Goal: Task Accomplishment & Management: Use online tool/utility

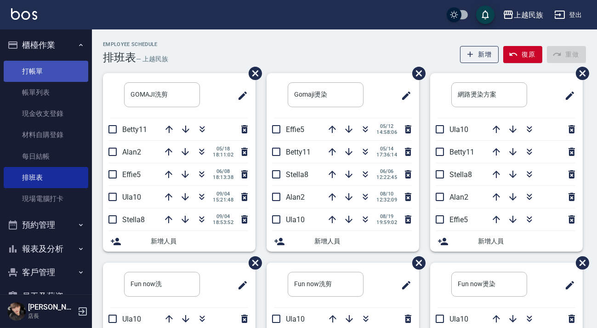
click at [55, 62] on link "打帳單" at bounding box center [46, 71] width 85 height 21
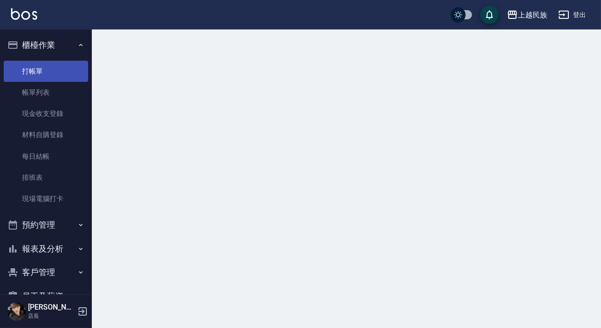
click at [55, 62] on link "打帳單" at bounding box center [46, 71] width 85 height 21
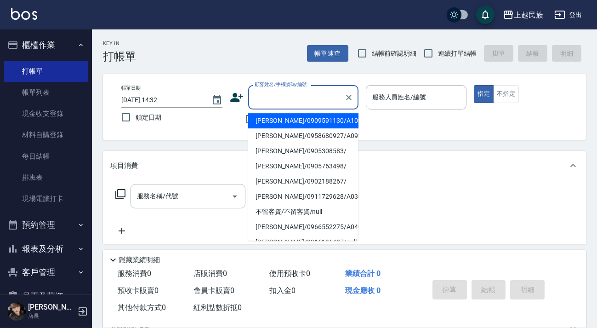
click at [298, 103] on input "顧客姓名/手機號碼/編號" at bounding box center [296, 97] width 88 height 16
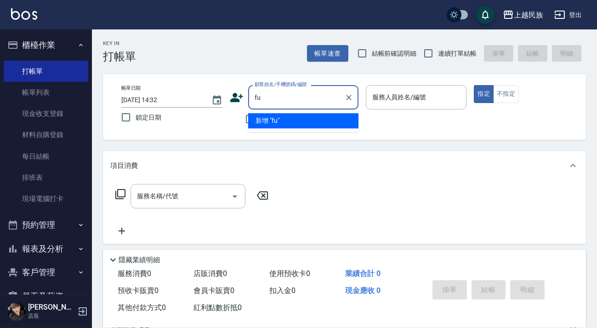
type input "f"
type input "邱"
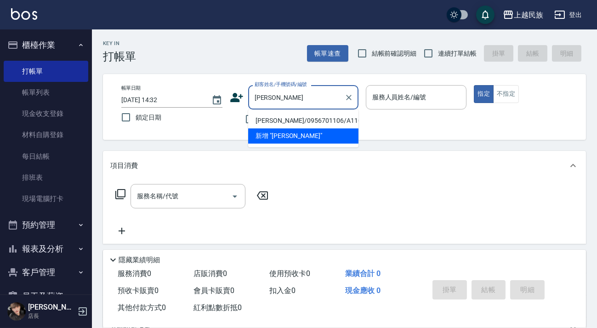
click at [290, 121] on li "[PERSON_NAME]/0956701106/A110621" at bounding box center [303, 120] width 110 height 15
type input "[PERSON_NAME]/0956701106/A110621"
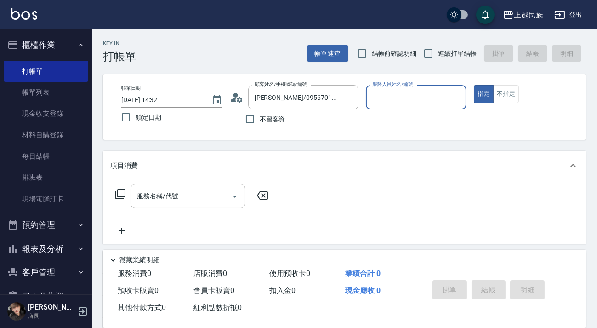
click at [240, 100] on icon at bounding box center [237, 98] width 14 height 14
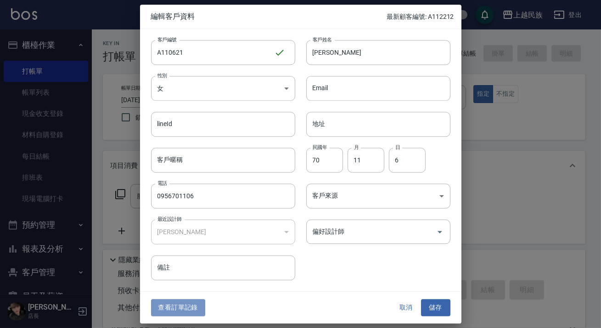
click at [193, 312] on button "查看訂單記錄" at bounding box center [178, 307] width 54 height 17
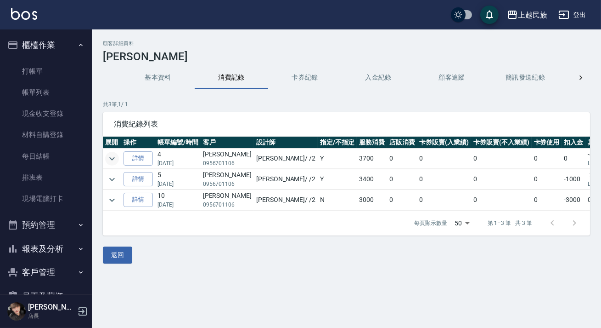
click at [115, 156] on icon "expand row" at bounding box center [112, 158] width 11 height 11
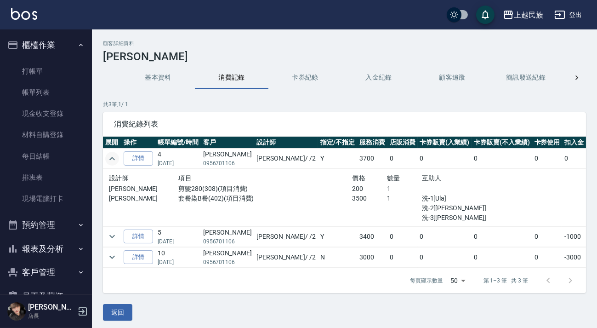
click at [29, 20] on link at bounding box center [24, 14] width 26 height 13
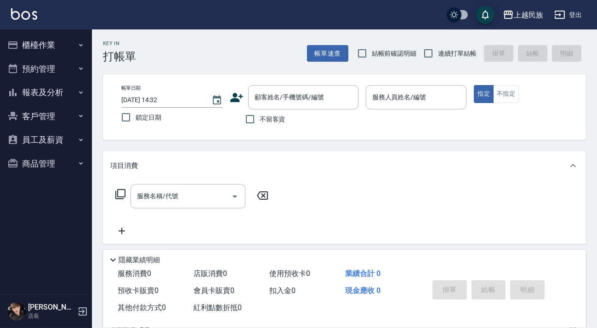
click at [63, 55] on button "櫃檯作業" at bounding box center [46, 45] width 85 height 24
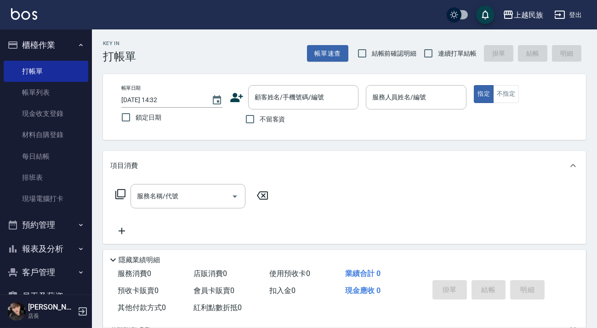
click at [60, 38] on button "櫃檯作業" at bounding box center [46, 45] width 85 height 24
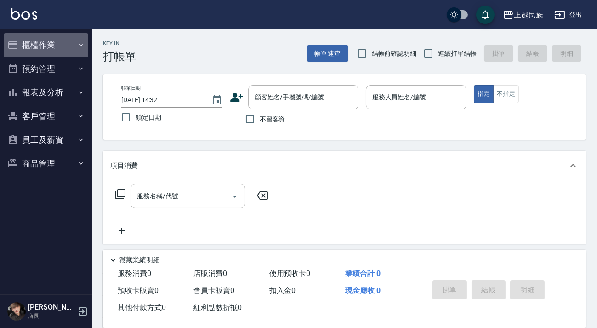
drag, startPoint x: 70, startPoint y: 40, endPoint x: 63, endPoint y: 53, distance: 15.2
click at [70, 40] on button "櫃檯作業" at bounding box center [46, 45] width 85 height 24
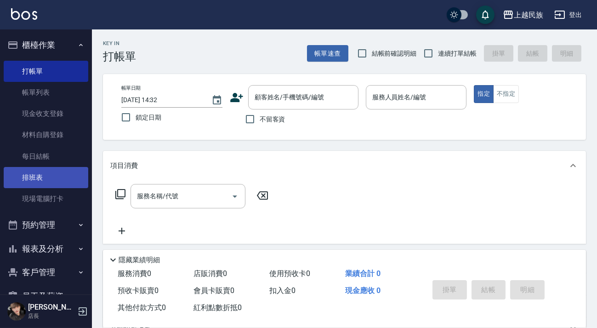
click at [43, 175] on link "排班表" at bounding box center [46, 177] width 85 height 21
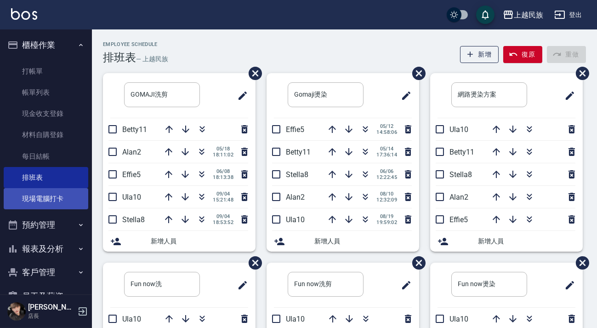
click at [57, 191] on link "現場電腦打卡" at bounding box center [46, 198] width 85 height 21
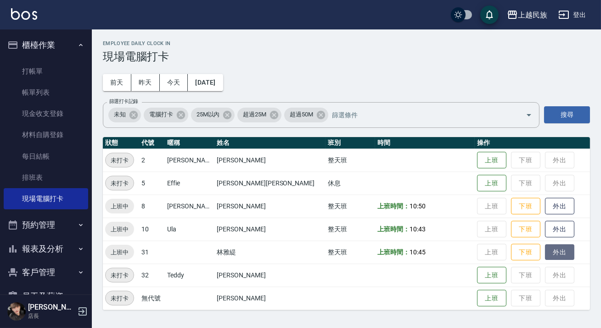
click at [545, 251] on button "外出" at bounding box center [559, 252] width 29 height 16
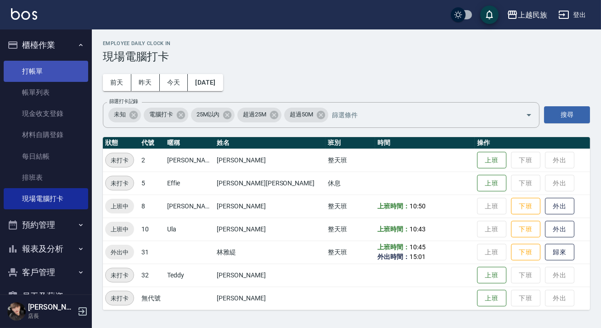
click at [68, 71] on link "打帳單" at bounding box center [46, 71] width 85 height 21
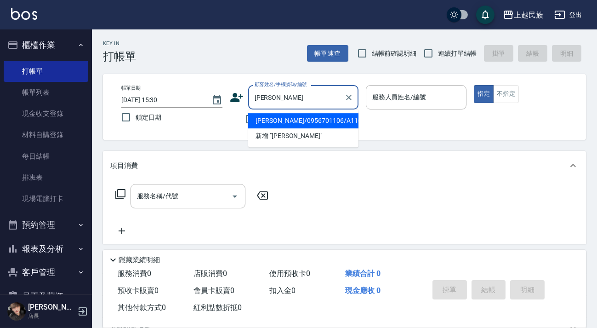
type input "邱"
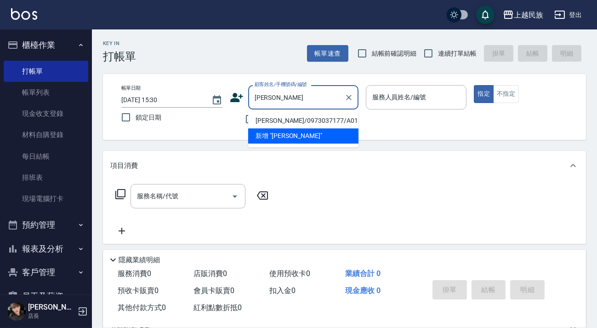
type input "莊"
type input "[PERSON_NAME]"
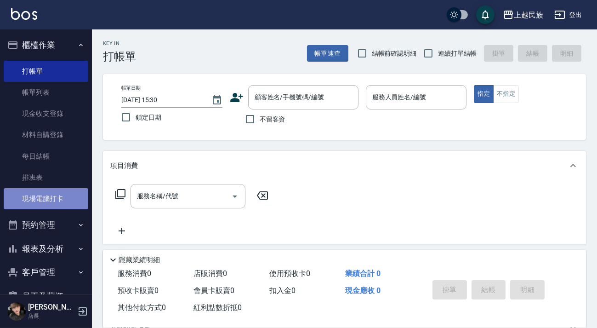
click at [50, 200] on link "現場電腦打卡" at bounding box center [46, 198] width 85 height 21
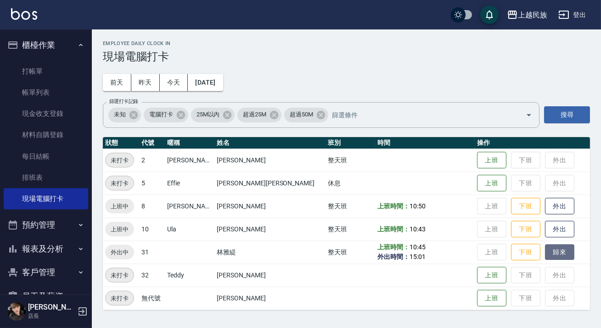
click at [545, 252] on button "歸來" at bounding box center [559, 252] width 29 height 16
